Goal: Task Accomplishment & Management: Manage account settings

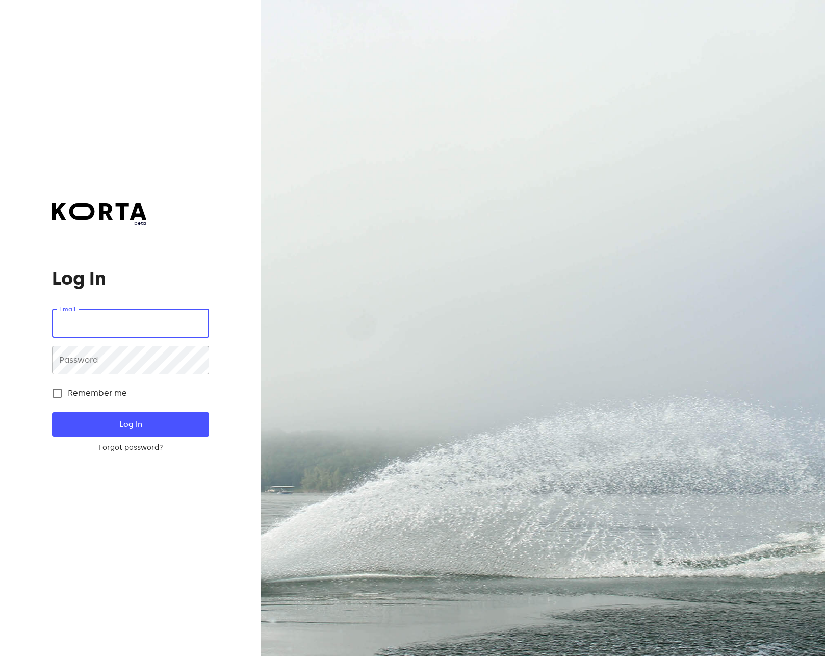
click at [120, 320] on input "email" at bounding box center [130, 323] width 157 height 29
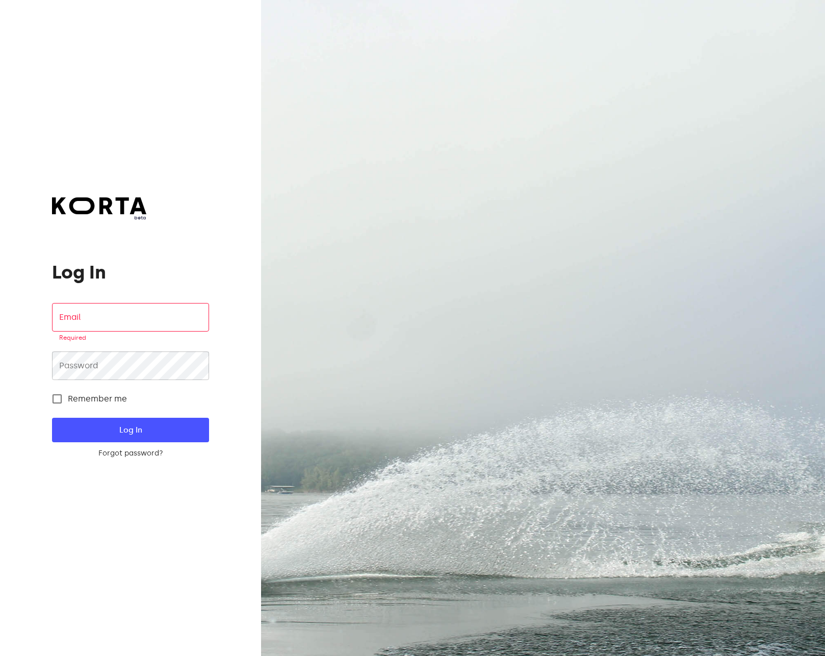
type input "[EMAIL_ADDRESS][DOMAIN_NAME]"
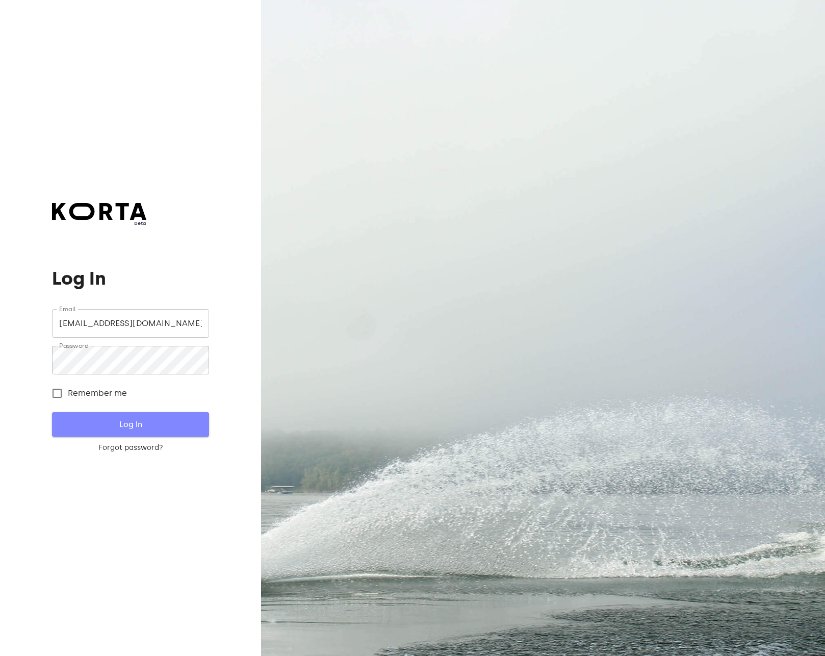
click at [160, 421] on span "Log In" at bounding box center [130, 424] width 124 height 13
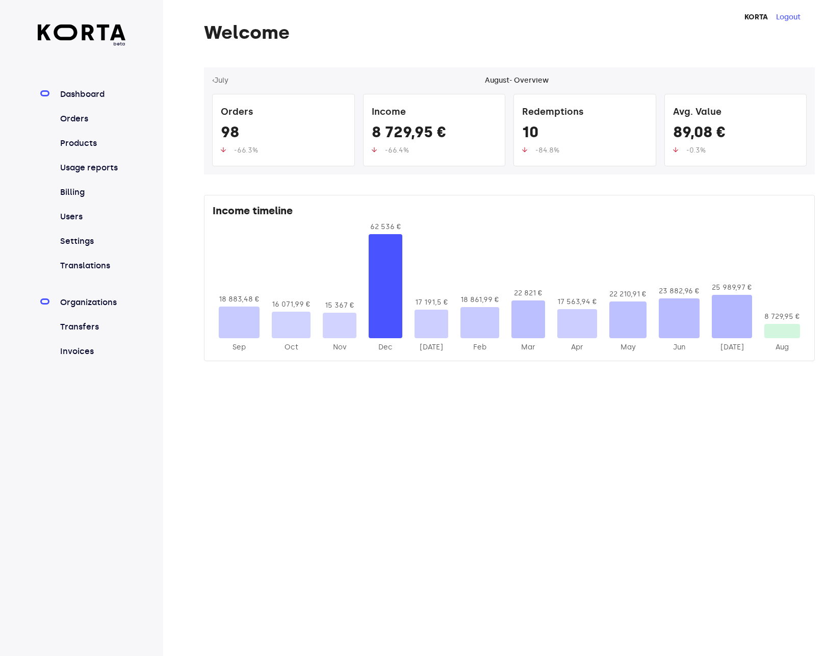
click at [88, 297] on link "Organizations" at bounding box center [92, 302] width 68 height 12
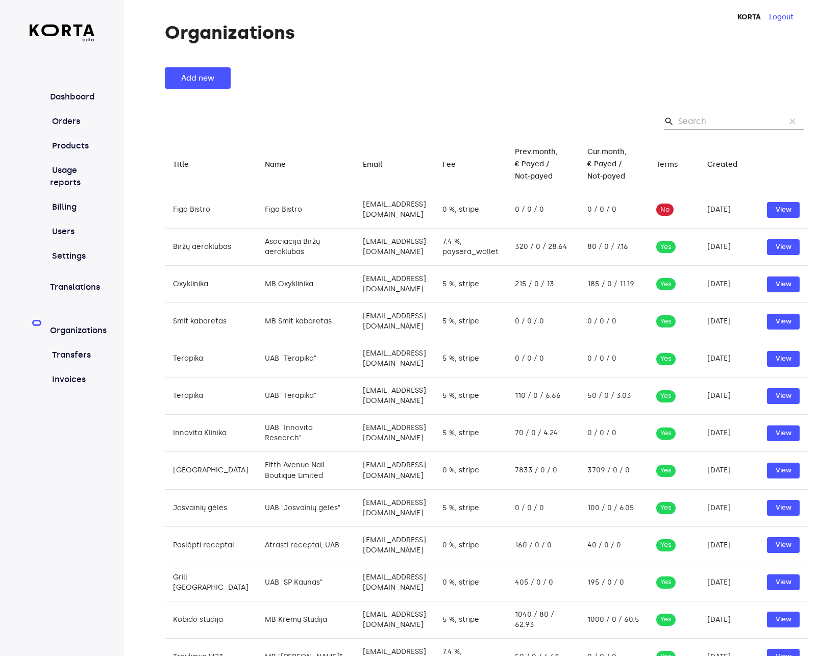
click at [709, 118] on input "Search" at bounding box center [727, 121] width 99 height 16
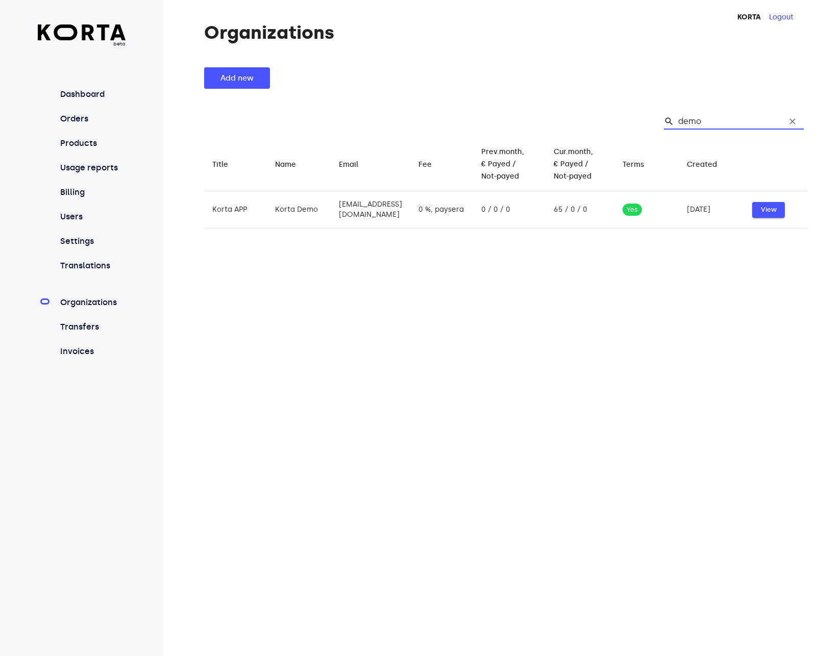
type input "demo"
click at [758, 204] on span "View" at bounding box center [768, 210] width 22 height 12
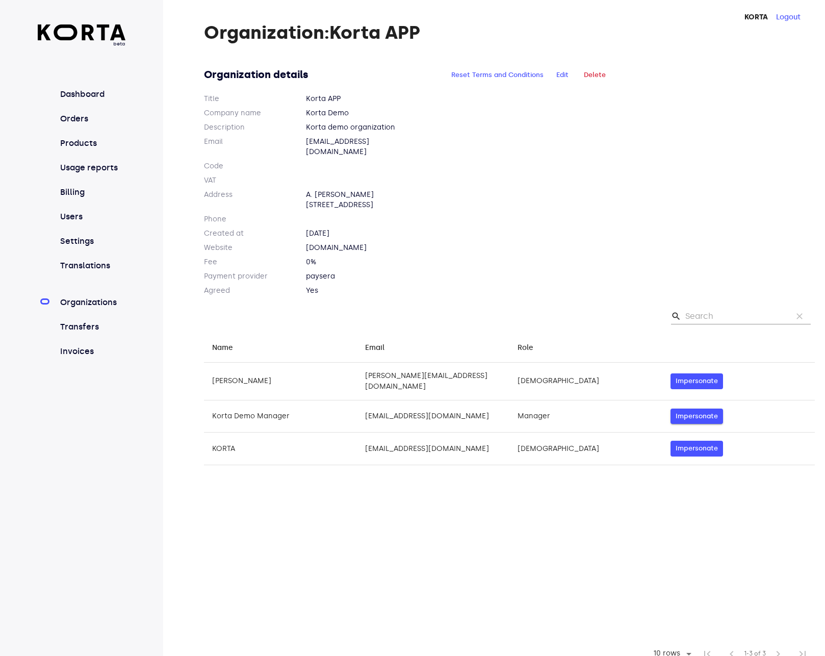
click at [703, 411] on span "Impersonate" at bounding box center [697, 417] width 42 height 12
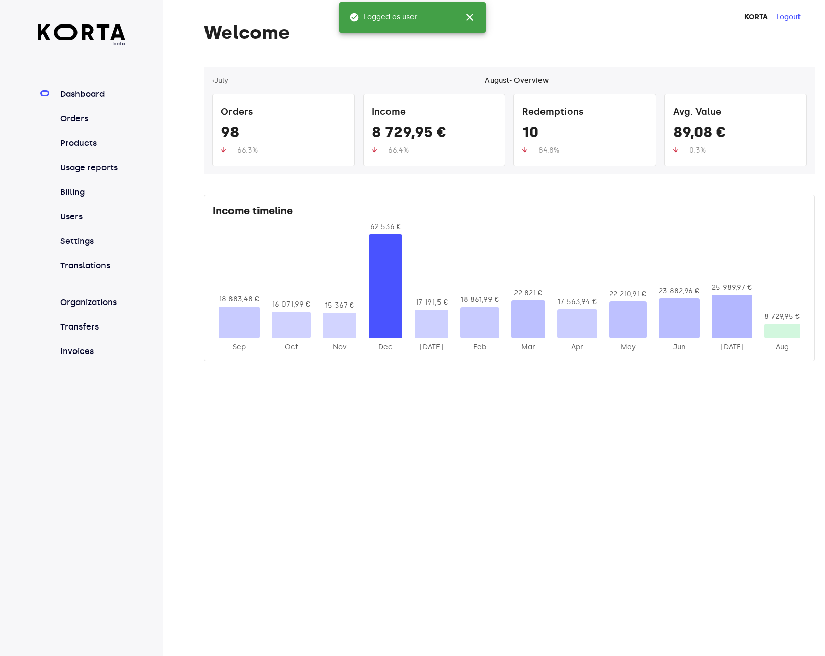
click at [489, 461] on div "KORTA Logout Welcome ‹ July August - Overview Orders 98 -66.3% Income 8 729,95 …" at bounding box center [494, 328] width 662 height 656
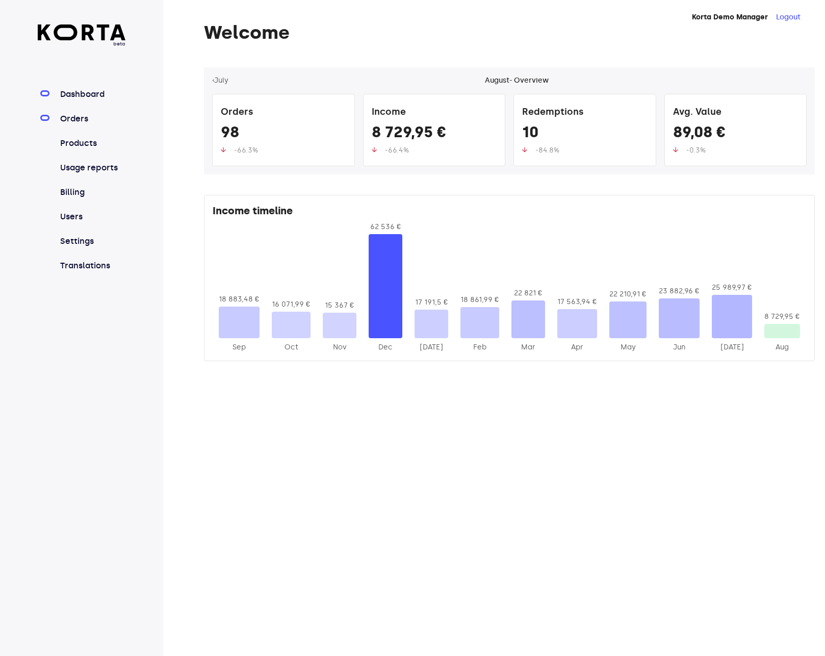
click at [85, 121] on link "Orders" at bounding box center [92, 119] width 68 height 12
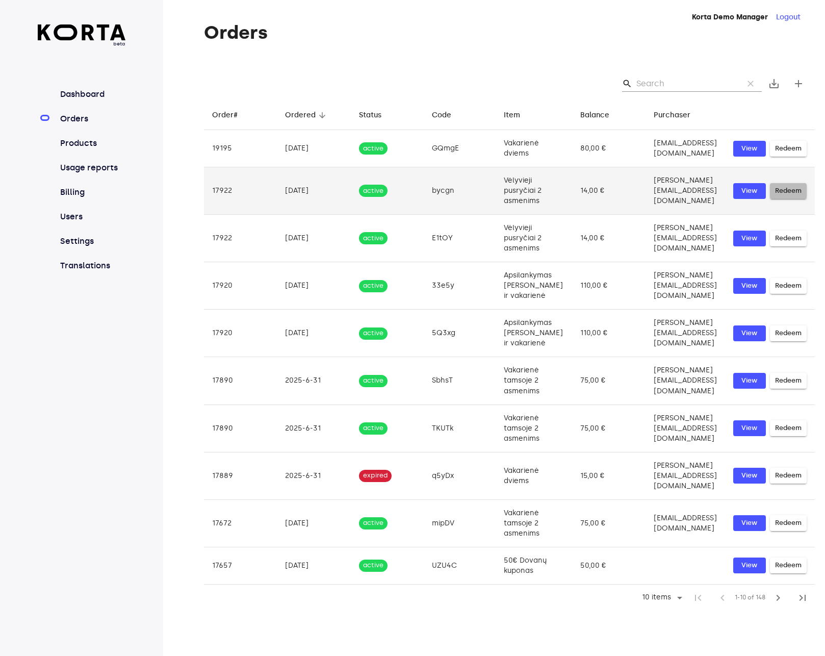
click at [794, 188] on span "Redeem" at bounding box center [788, 191] width 27 height 12
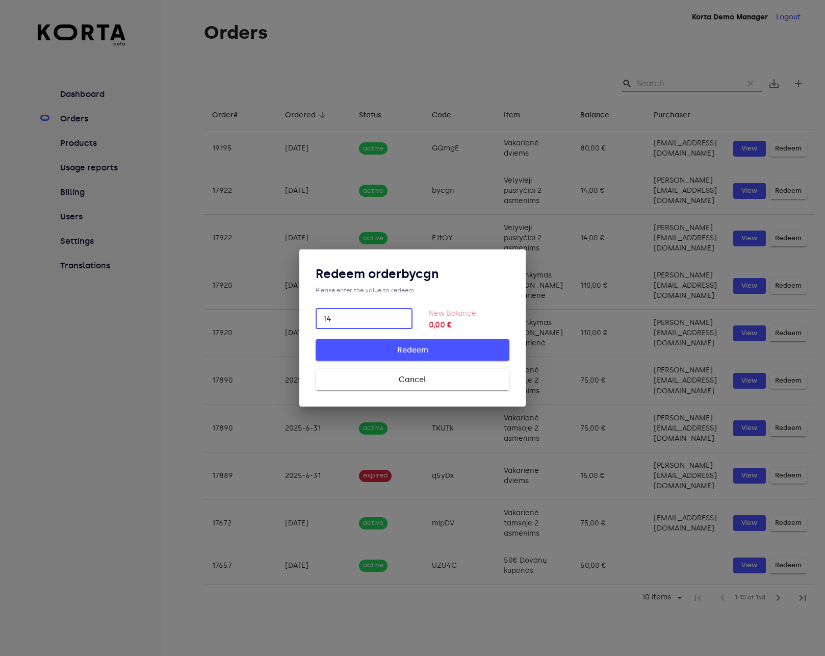
type input "14"
click at [437, 352] on span "Redeem" at bounding box center [412, 349] width 161 height 13
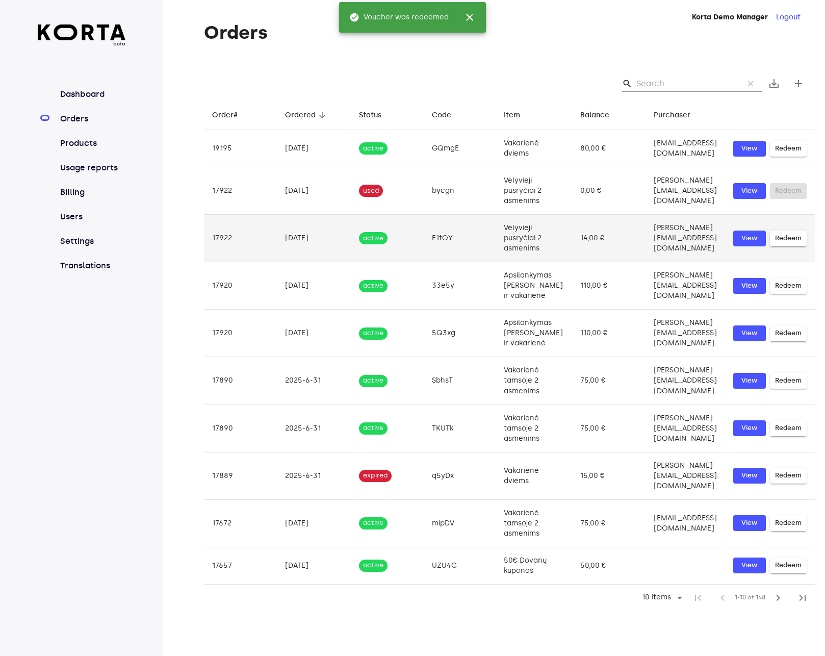
click at [503, 240] on td "Vėlyvieji pusryčiai 2 asmenims" at bounding box center [534, 238] width 76 height 47
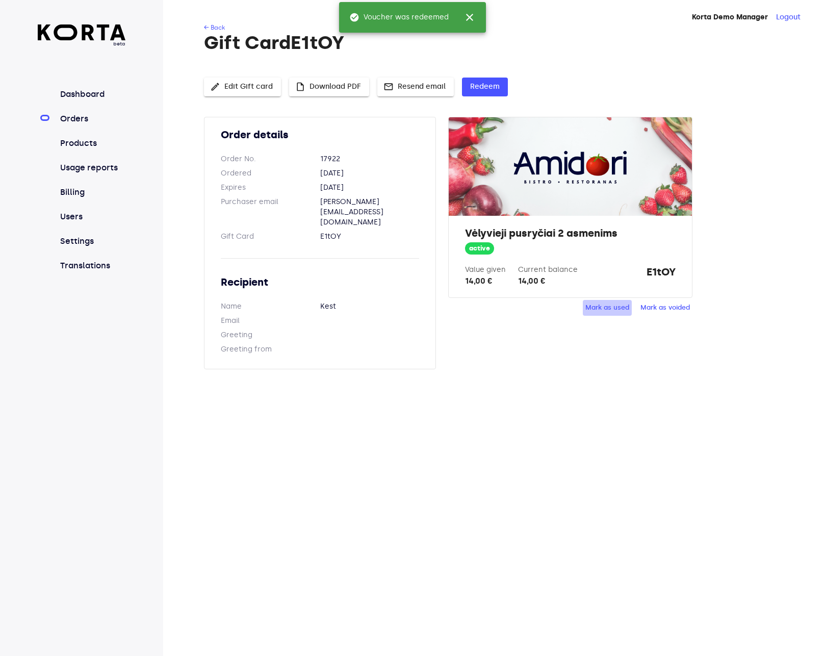
click at [611, 304] on span "Mark as used" at bounding box center [608, 308] width 44 height 12
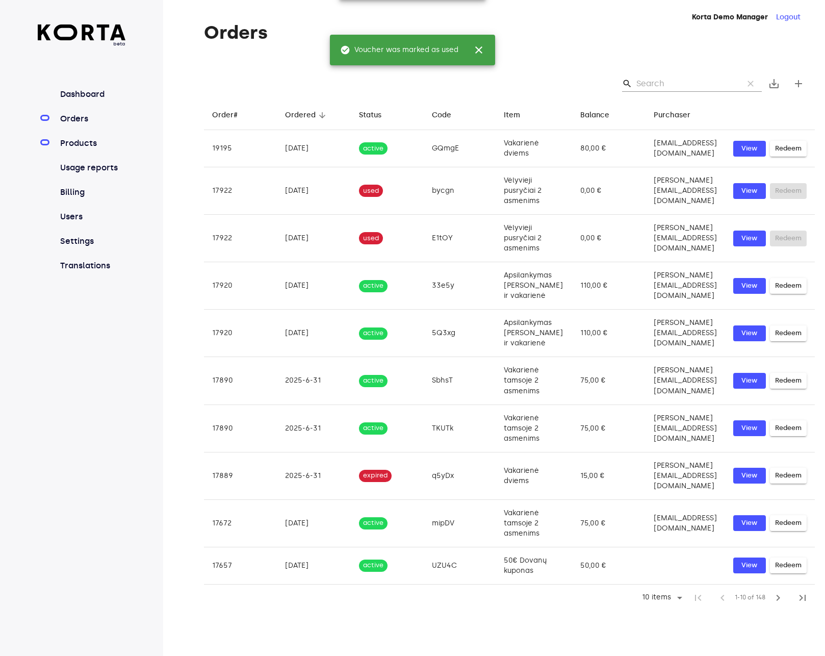
click at [108, 138] on link "Products" at bounding box center [92, 143] width 68 height 12
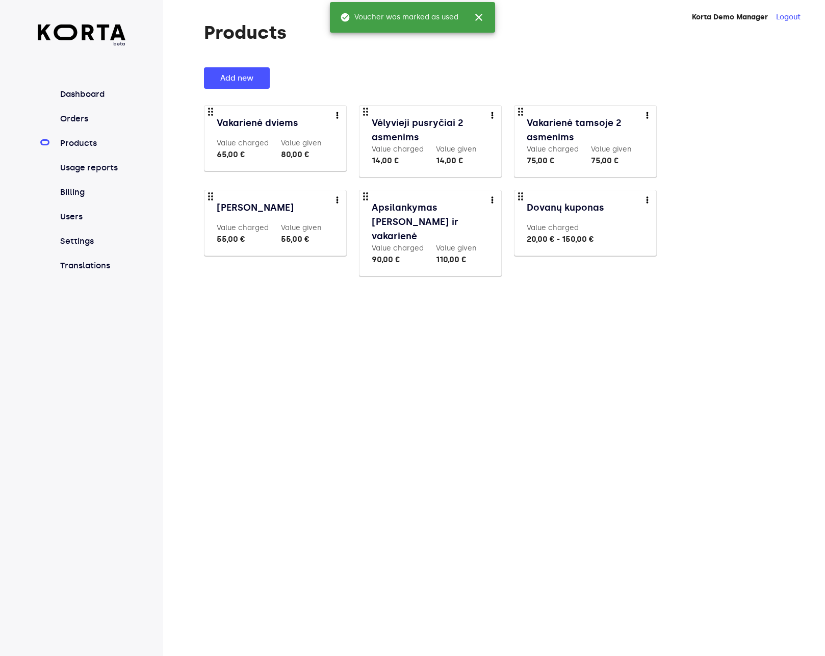
click at [280, 116] on link "Vakarienė dviems" at bounding box center [276, 123] width 119 height 14
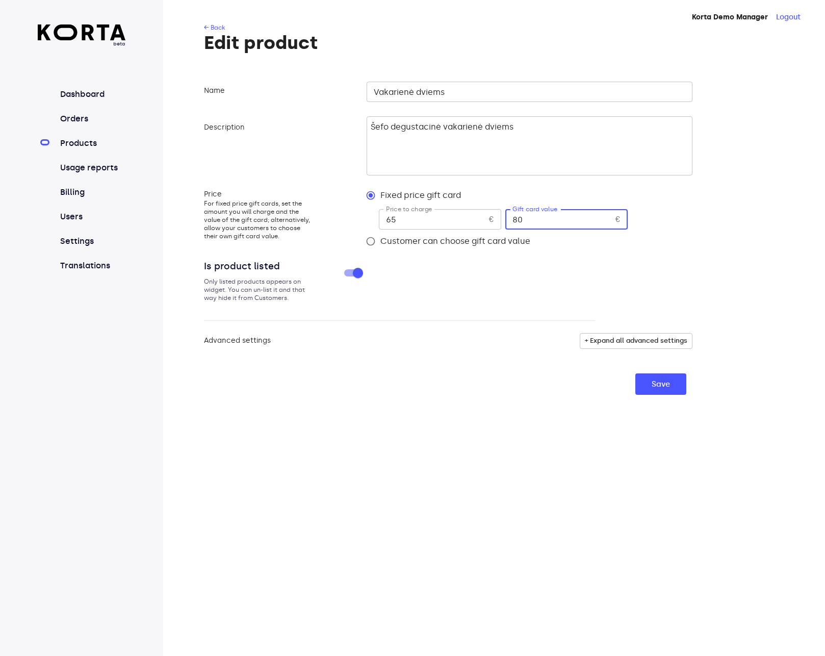
click at [562, 220] on input "80" at bounding box center [559, 219] width 106 height 20
type input "8"
type input "75"
click at [661, 381] on span "Save" at bounding box center [661, 384] width 18 height 13
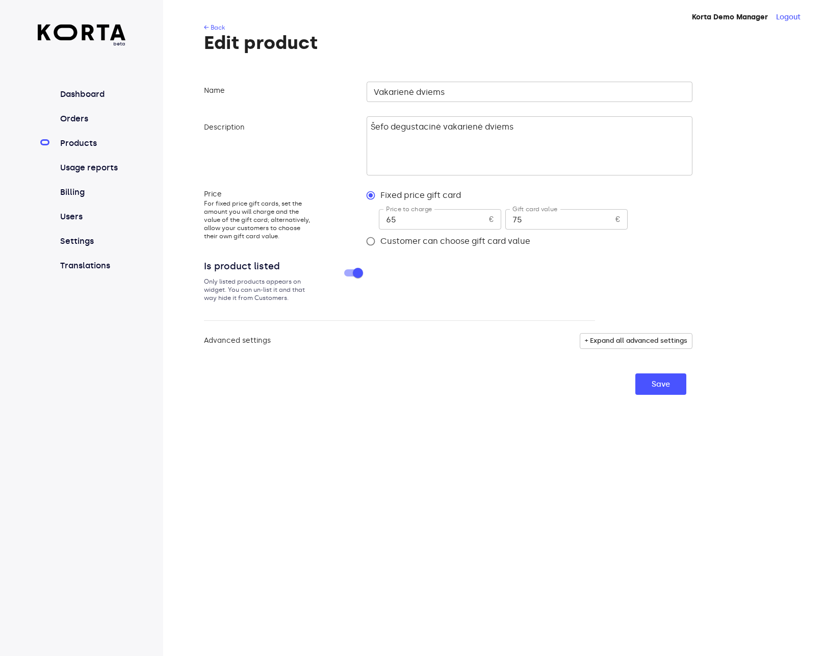
click at [597, 433] on div "Korta Demo Manager Logout ← Back Edit product Name Vakarienė dviems ​ Descripti…" at bounding box center [494, 328] width 662 height 656
click at [81, 142] on link "Products" at bounding box center [92, 143] width 68 height 12
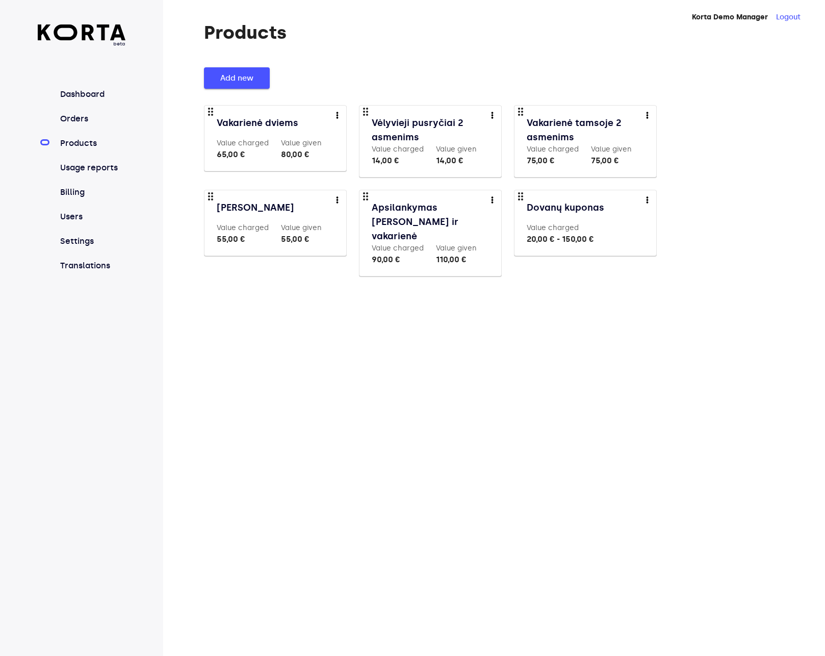
click at [258, 79] on button "Add new" at bounding box center [237, 77] width 66 height 21
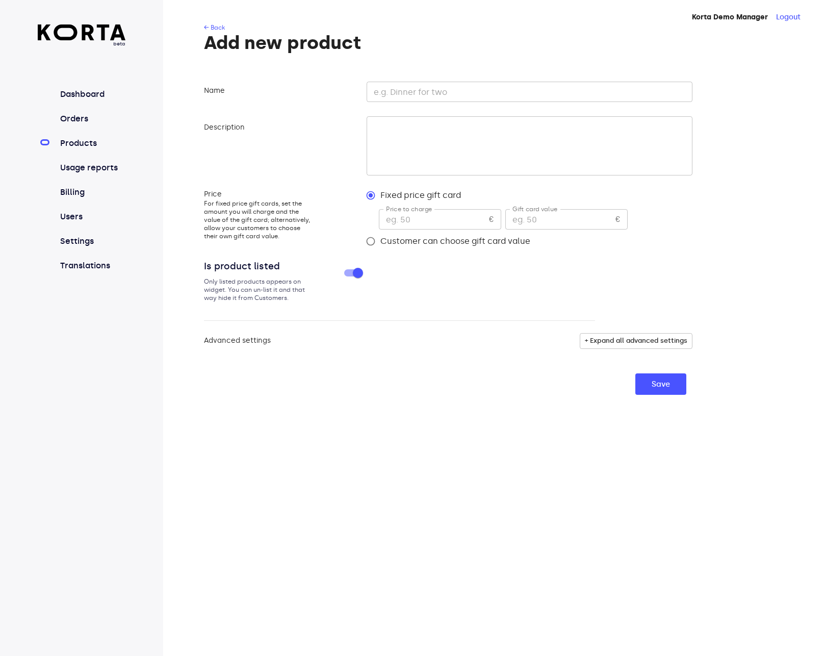
click at [451, 97] on input "text" at bounding box center [530, 92] width 326 height 20
type input "Exp"
click at [447, 209] on div "Price to charge € Price to charge" at bounding box center [440, 218] width 122 height 27
click at [447, 221] on input "number" at bounding box center [432, 219] width 106 height 20
type input "50"
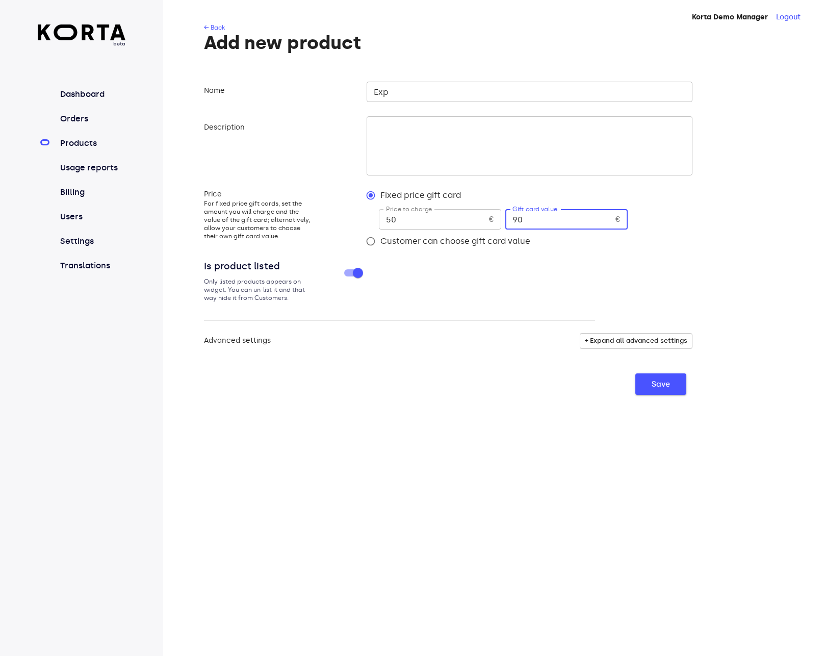
type input "90"
click at [665, 386] on span "Save" at bounding box center [661, 384] width 18 height 13
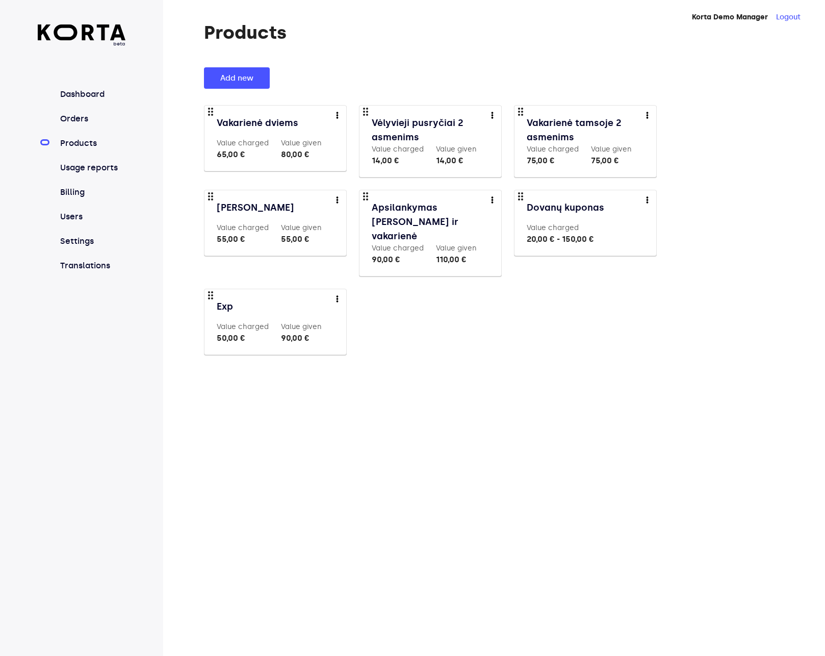
click at [340, 295] on div "more" at bounding box center [337, 298] width 6 height 6
click at [342, 299] on link "Edit" at bounding box center [343, 302] width 15 height 12
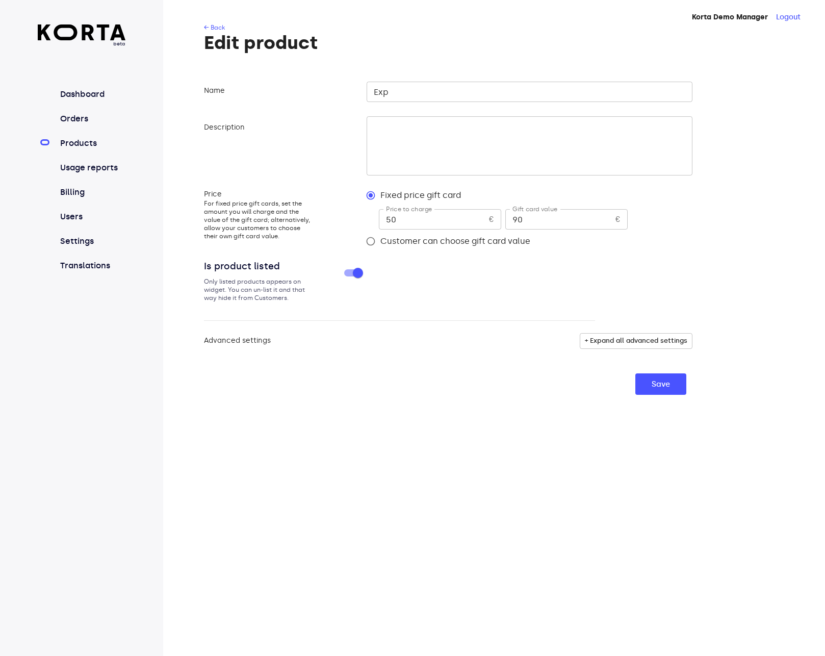
click at [520, 217] on input "90" at bounding box center [559, 219] width 106 height 20
type input "9"
type input "85"
click at [663, 387] on span "Save" at bounding box center [661, 384] width 18 height 13
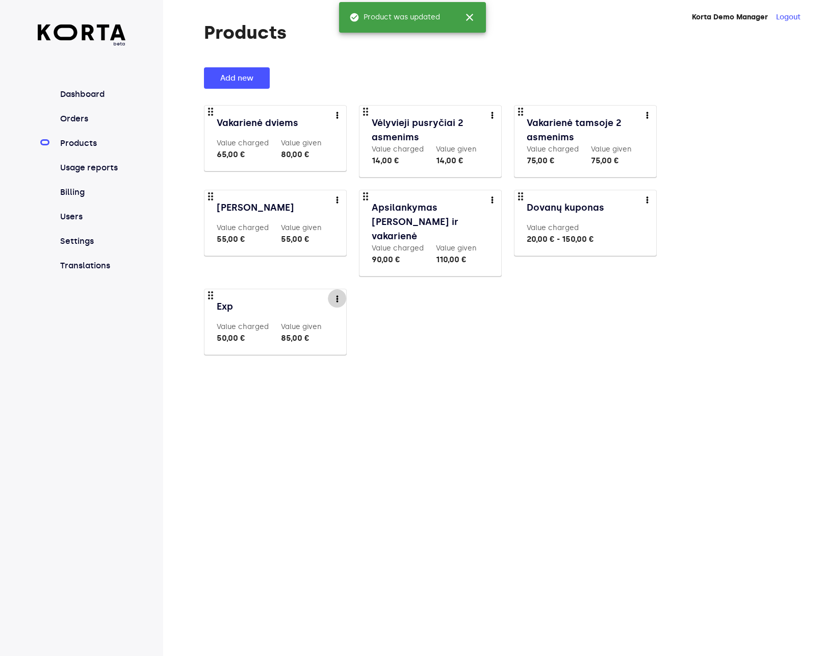
click at [332, 289] on button "more" at bounding box center [337, 298] width 18 height 18
click at [344, 324] on li "Delete" at bounding box center [352, 321] width 48 height 18
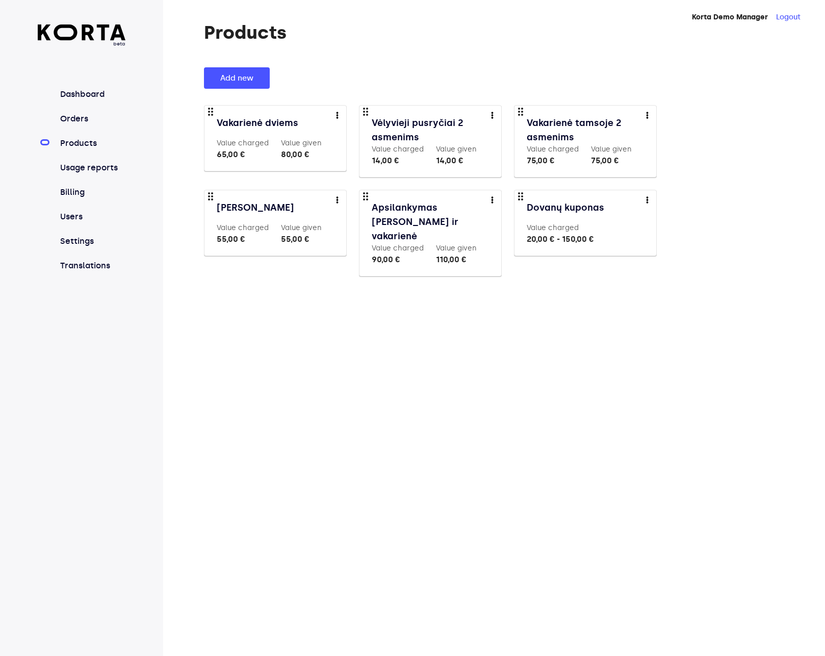
click at [336, 113] on img "more" at bounding box center [337, 115] width 3 height 7
click at [346, 116] on li "Preview" at bounding box center [352, 115] width 48 height 18
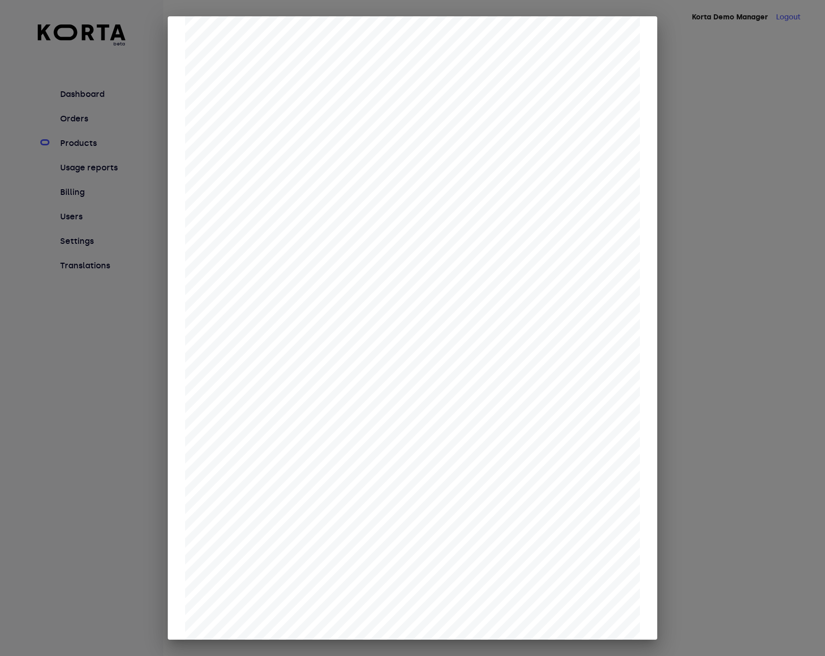
click at [720, 306] on div at bounding box center [412, 328] width 825 height 656
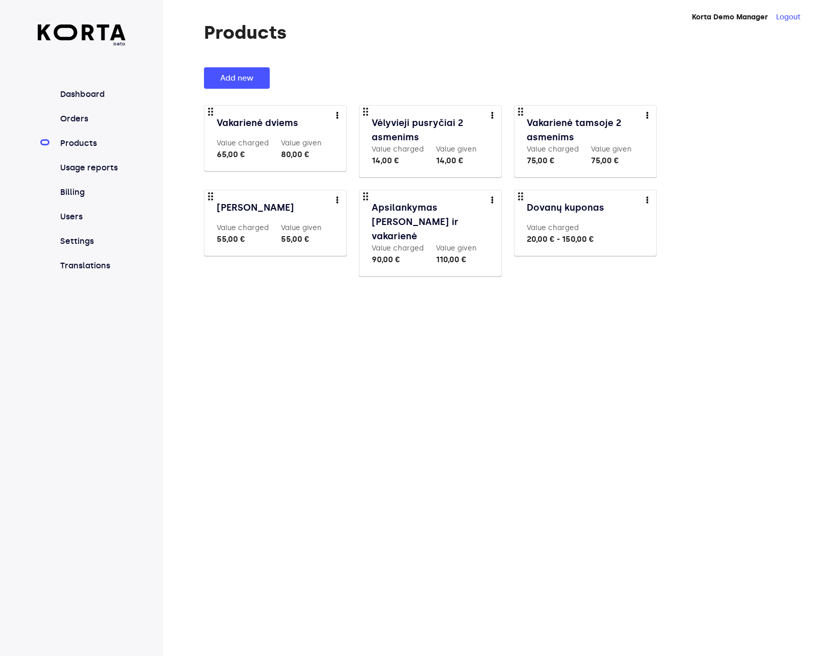
click at [336, 117] on img "more" at bounding box center [337, 115] width 3 height 7
click at [363, 133] on li "Edit" at bounding box center [352, 133] width 48 height 18
click at [250, 122] on link "Vakarienė dviems" at bounding box center [276, 123] width 119 height 14
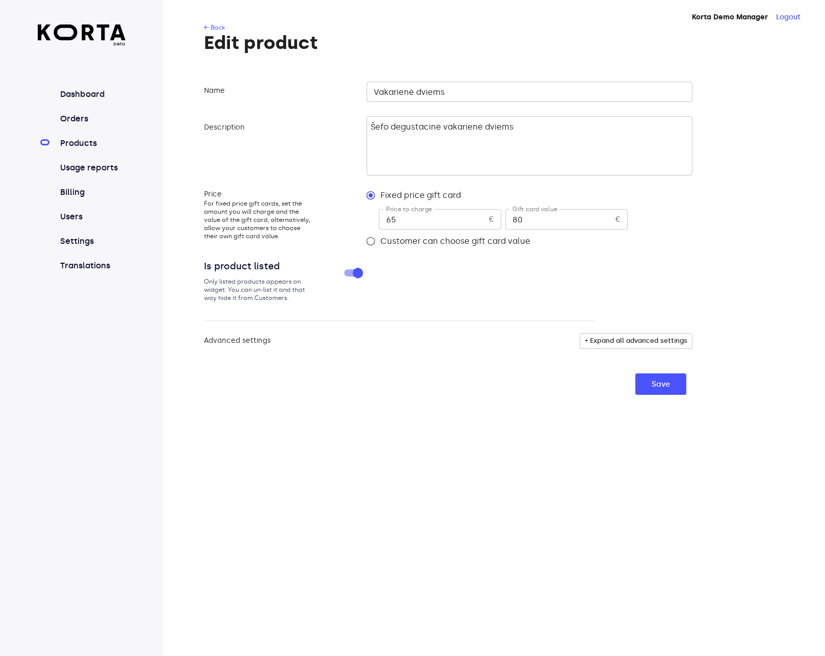
click at [547, 222] on input "80" at bounding box center [559, 219] width 106 height 20
type input "8"
type input "85"
click at [663, 380] on span "Save" at bounding box center [661, 384] width 18 height 13
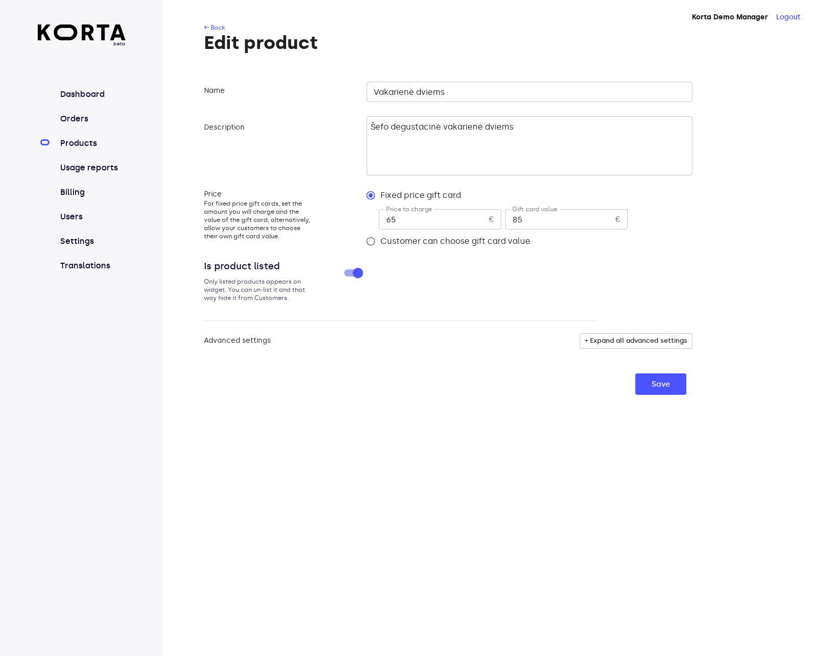
click at [81, 142] on link "Products" at bounding box center [92, 143] width 68 height 12
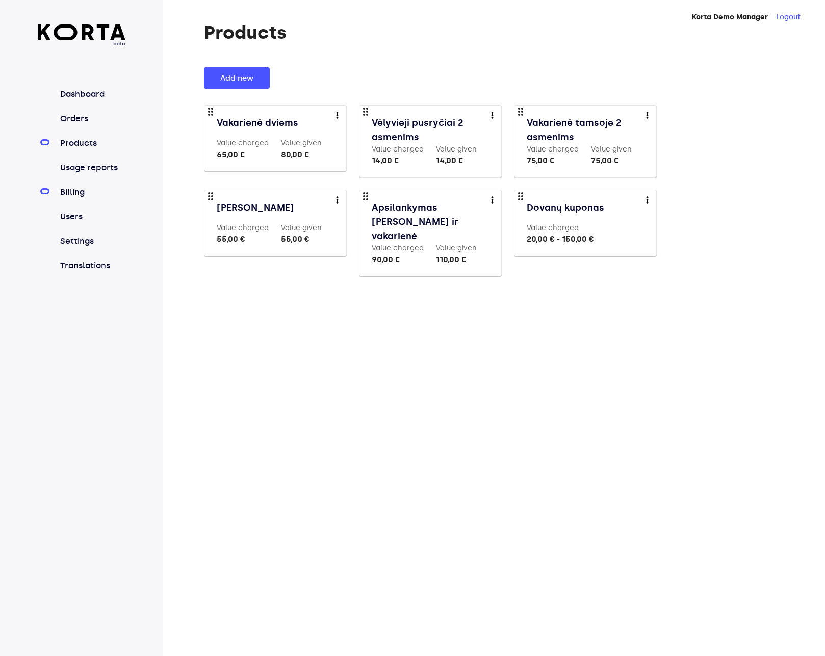
click at [78, 192] on link "Billing" at bounding box center [92, 192] width 68 height 12
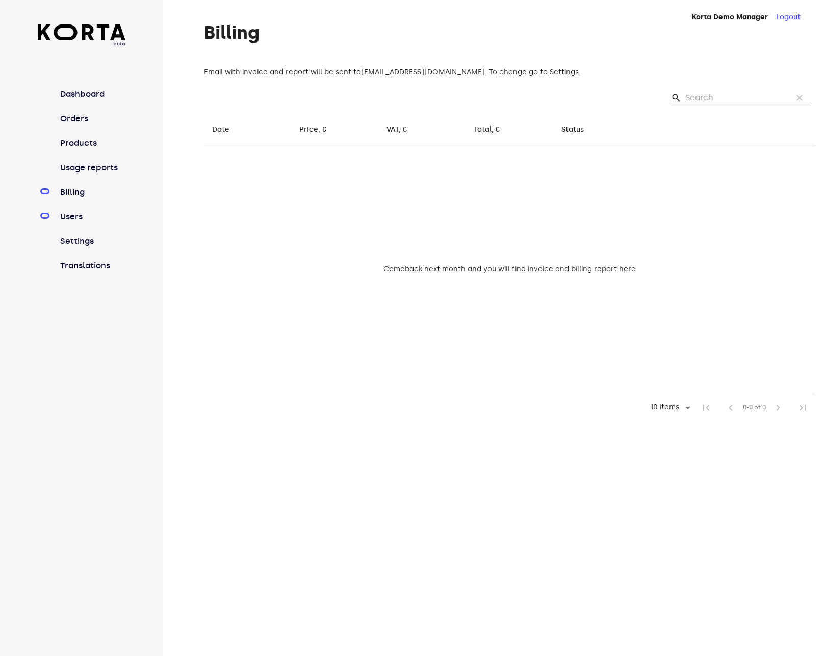
click at [73, 216] on link "Users" at bounding box center [92, 217] width 68 height 12
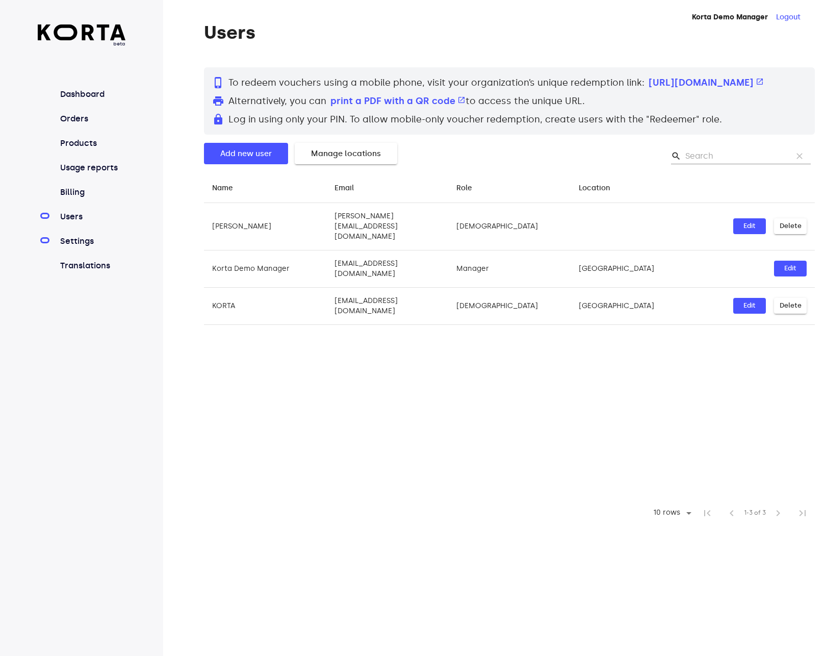
click at [78, 238] on link "Settings" at bounding box center [92, 241] width 68 height 12
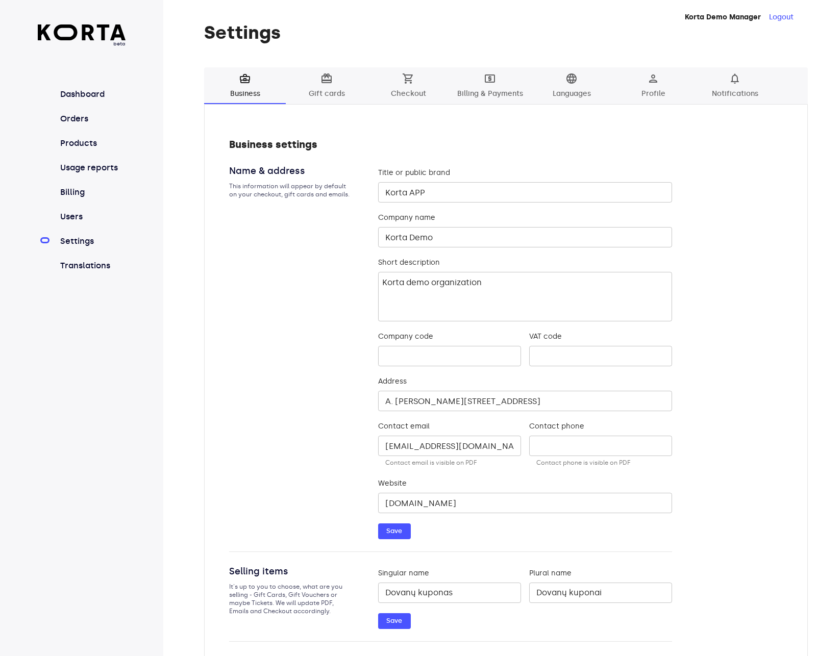
click at [74, 207] on nav "Dashboard Orders Products Usage reports Billing Users Settings Translations" at bounding box center [82, 180] width 88 height 184
click at [74, 215] on link "Users" at bounding box center [92, 217] width 68 height 12
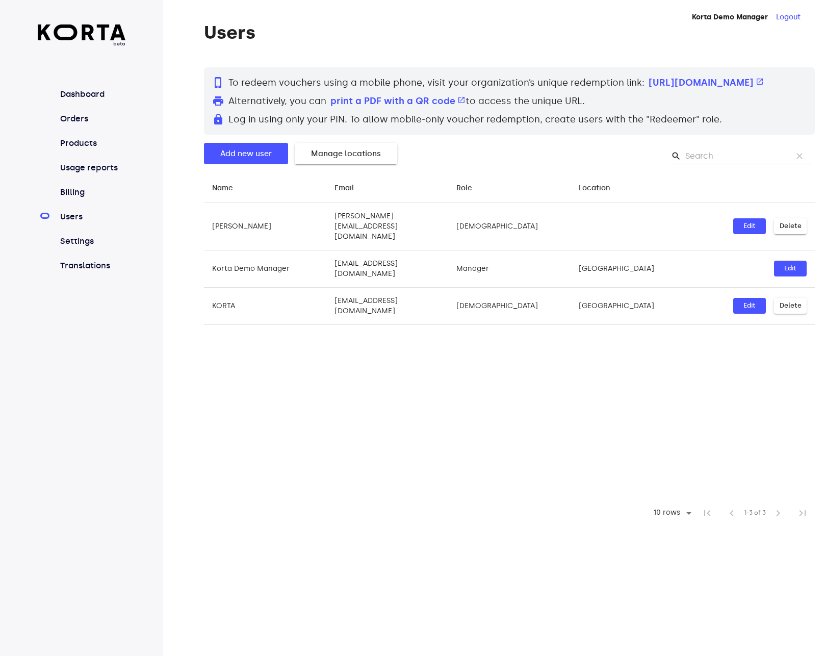
click at [784, 227] on span "Delete" at bounding box center [791, 226] width 22 height 12
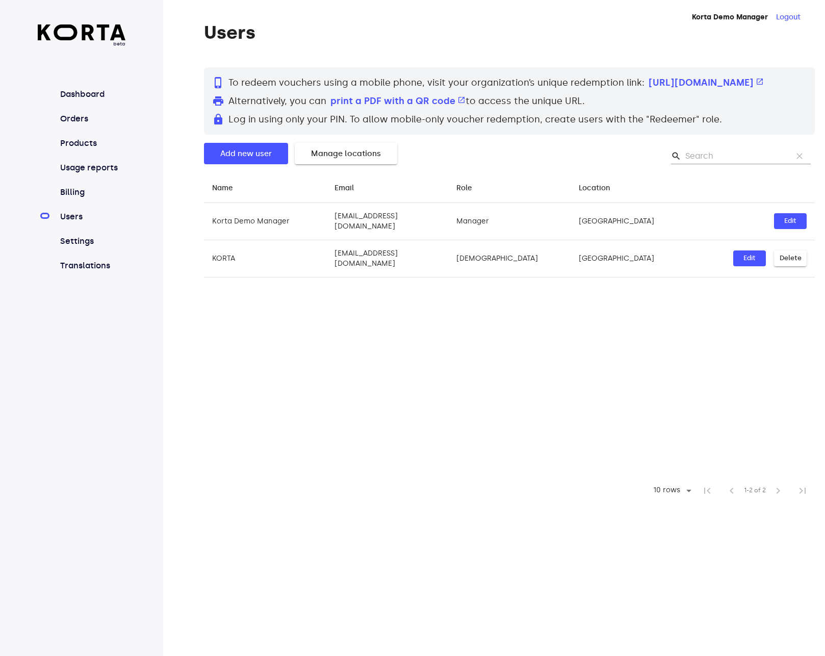
click at [452, 349] on table "Name arrow_downward Email arrow_downward Role arrow_downward Location arrow_dow…" at bounding box center [509, 324] width 611 height 305
click at [97, 243] on link "Settings" at bounding box center [92, 241] width 68 height 12
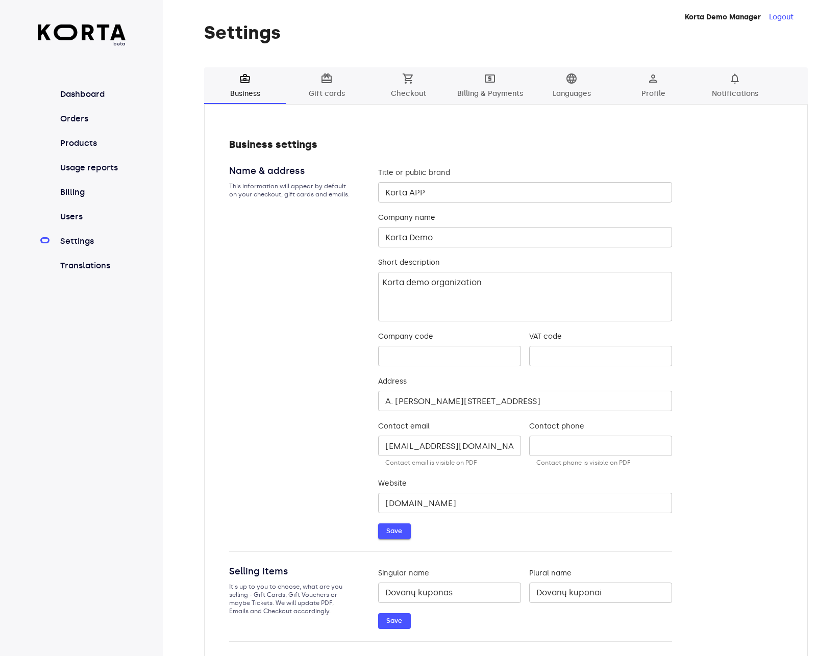
click at [396, 530] on span "Save" at bounding box center [394, 531] width 22 height 12
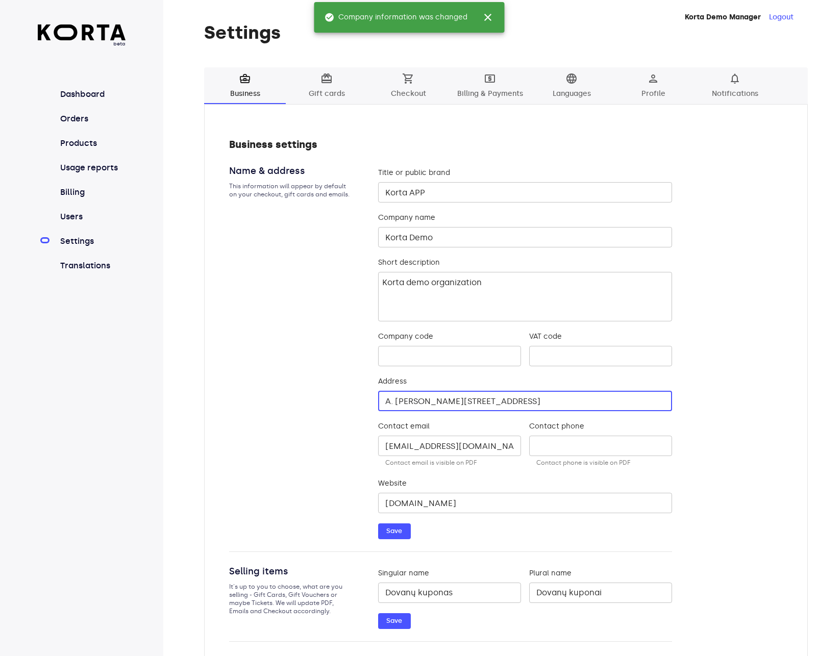
drag, startPoint x: 525, startPoint y: 399, endPoint x: 244, endPoint y: 394, distance: 281.1
click at [244, 394] on div "Name & address This information will appear by default on your checkout, gift c…" at bounding box center [450, 358] width 443 height 388
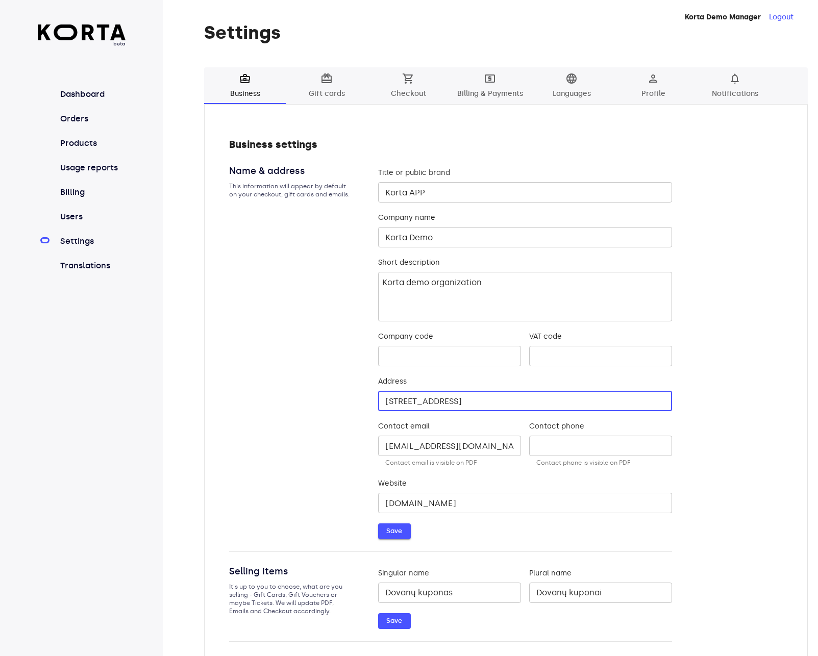
click at [394, 530] on span "Save" at bounding box center [394, 531] width 22 height 12
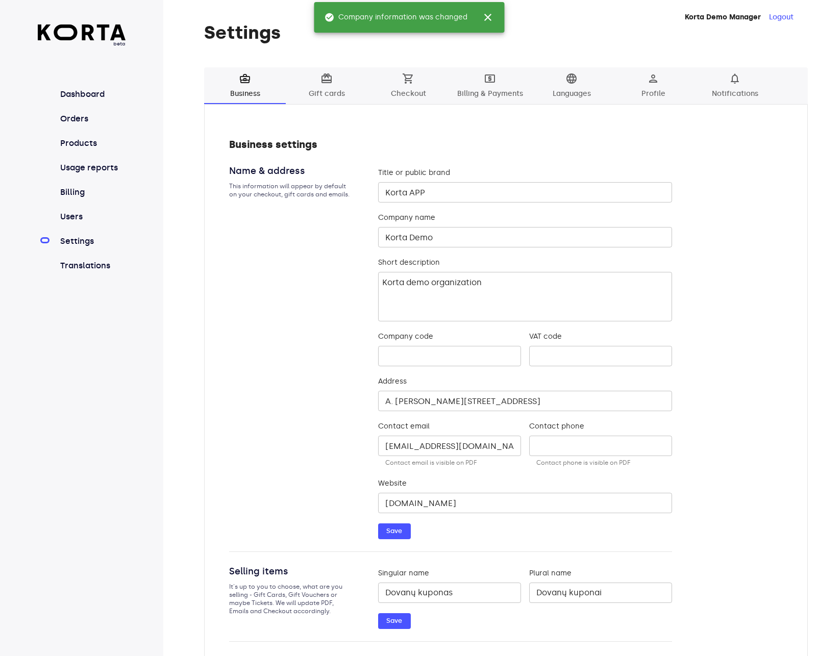
type input "[STREET_ADDRESS]"
click at [315, 88] on span "card_giftcard Gift cards" at bounding box center [326, 86] width 69 height 28
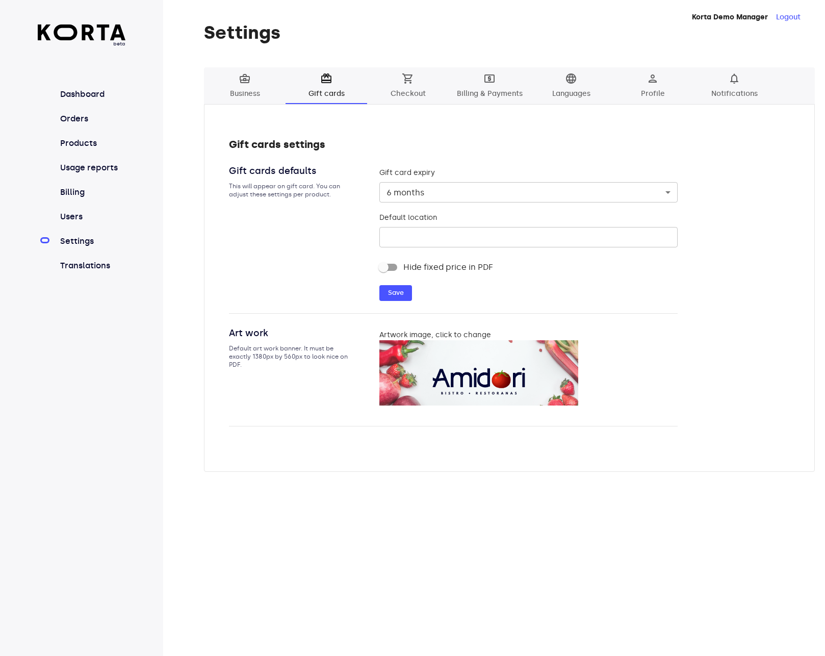
click at [211, 357] on div "Gift cards settings Gift cards defaults This will appear on gift card. You can …" at bounding box center [509, 288] width 611 height 368
click at [99, 266] on link "Translations" at bounding box center [92, 266] width 68 height 12
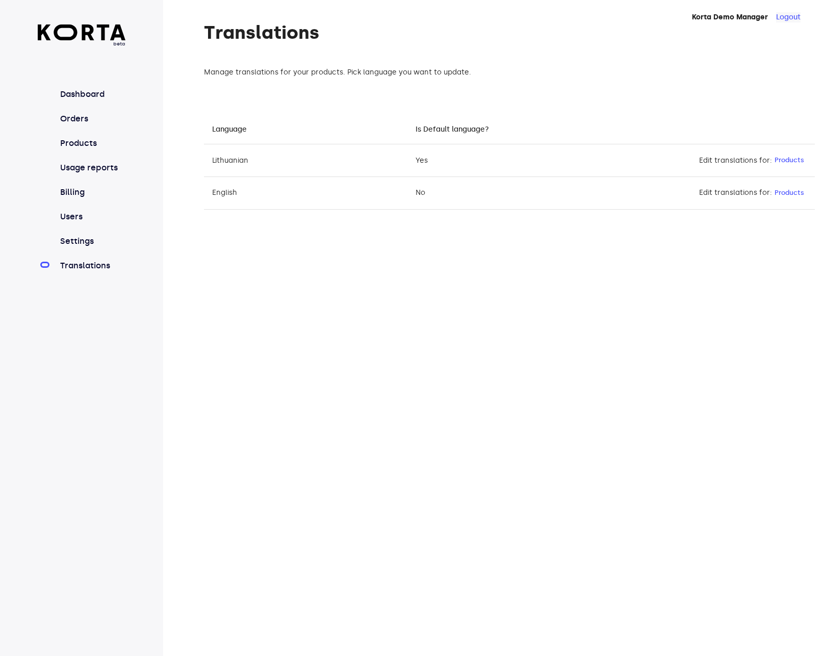
click at [791, 17] on button "Logout" at bounding box center [788, 17] width 24 height 10
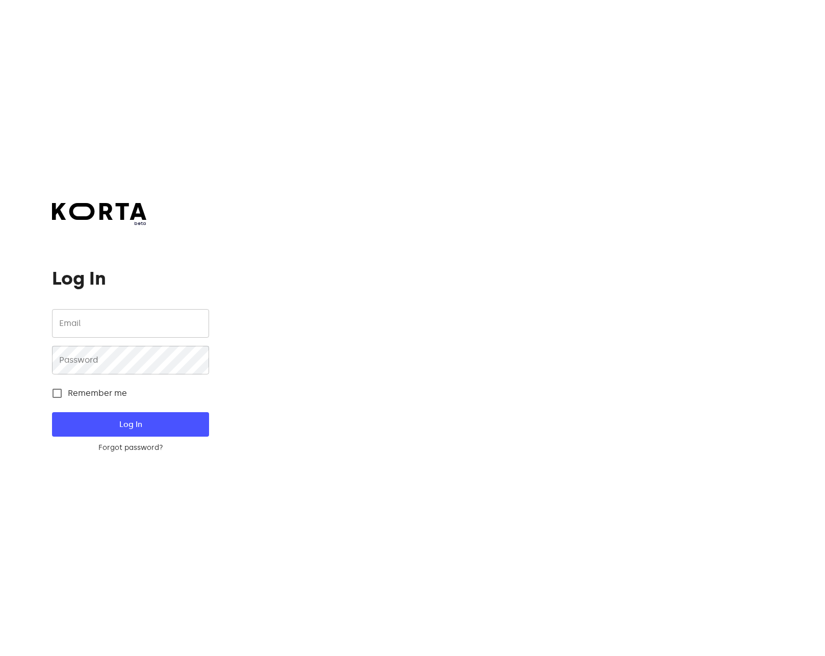
click at [756, 37] on div at bounding box center [543, 328] width 564 height 656
